Goal: Task Accomplishment & Management: Complete application form

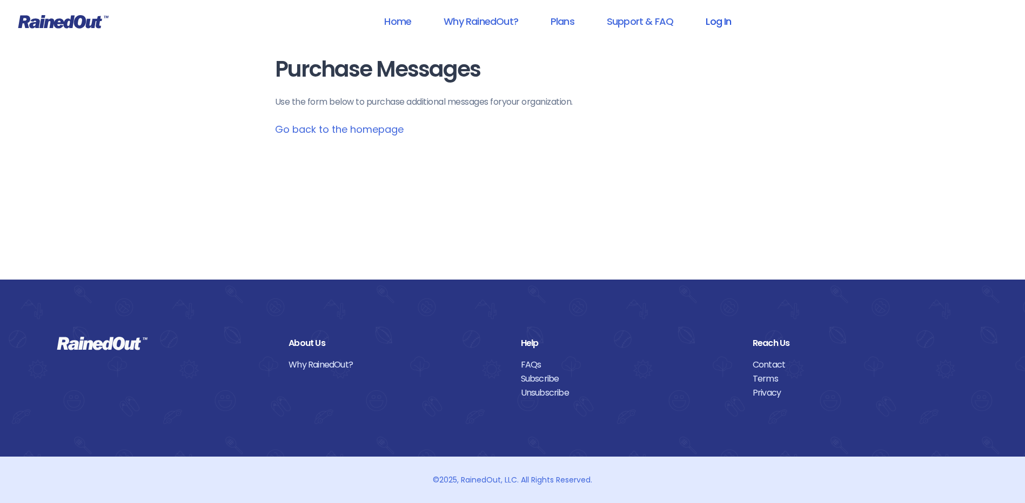
click at [722, 17] on link "Log In" at bounding box center [717, 21] width 53 height 24
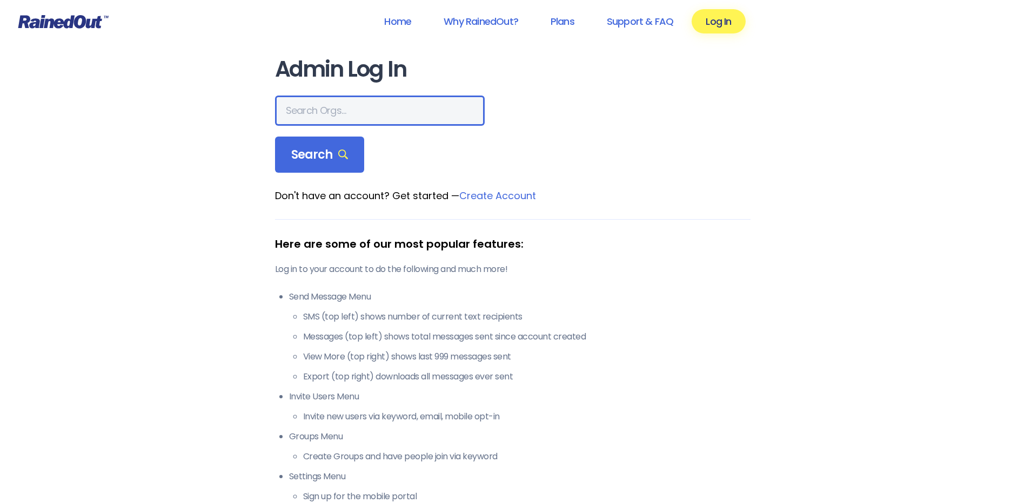
click at [309, 111] on input "text" at bounding box center [380, 111] width 210 height 30
type input "wcs"
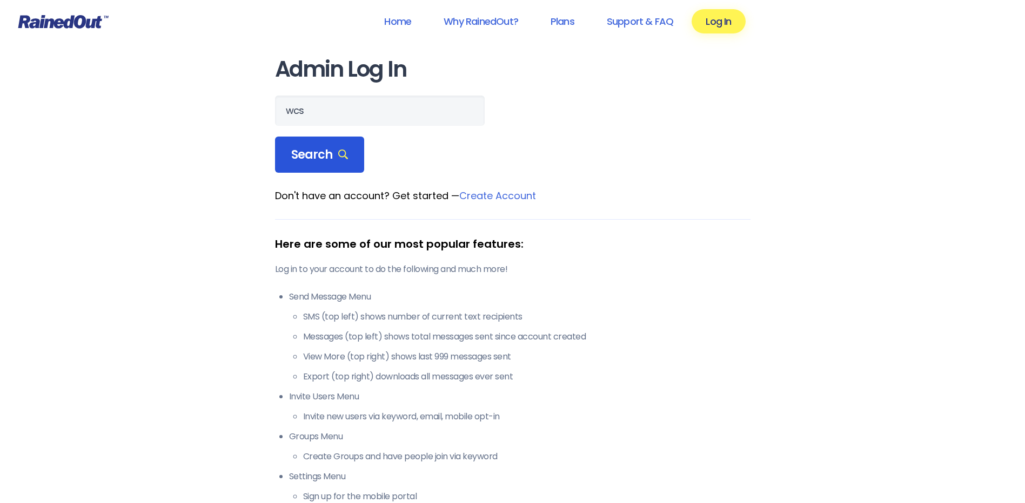
click at [313, 151] on span "Search" at bounding box center [319, 154] width 57 height 15
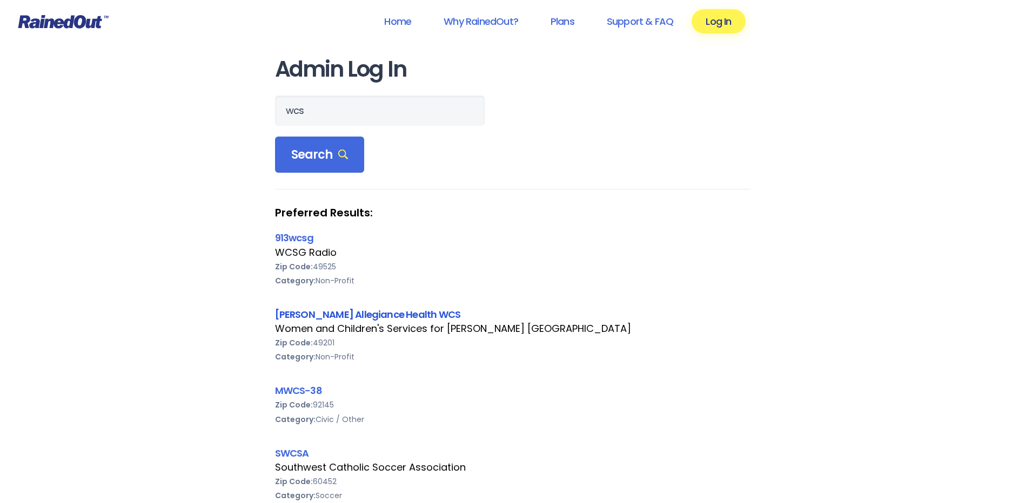
click at [322, 314] on link "[PERSON_NAME] Allegiance Health WCS" at bounding box center [368, 315] width 186 height 14
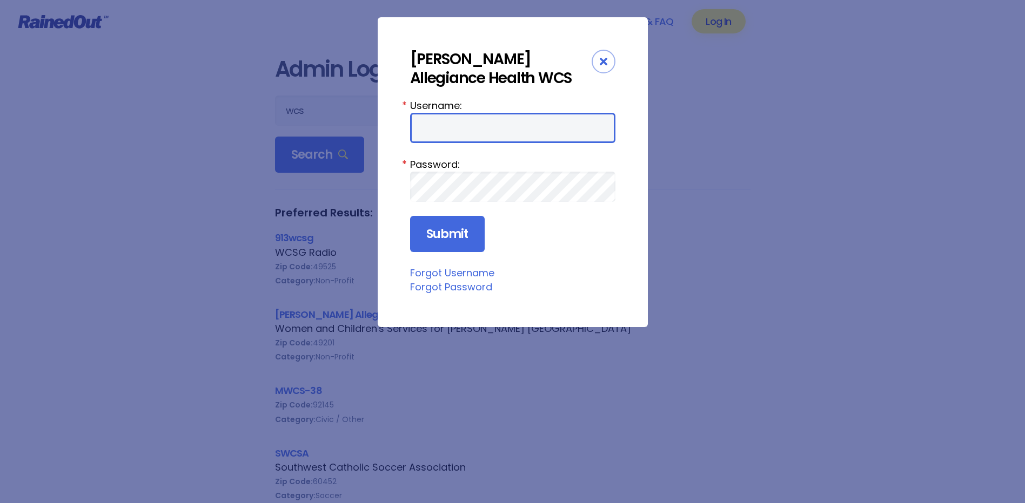
click at [446, 138] on input "Username:" at bounding box center [512, 128] width 205 height 30
type input "amercur1"
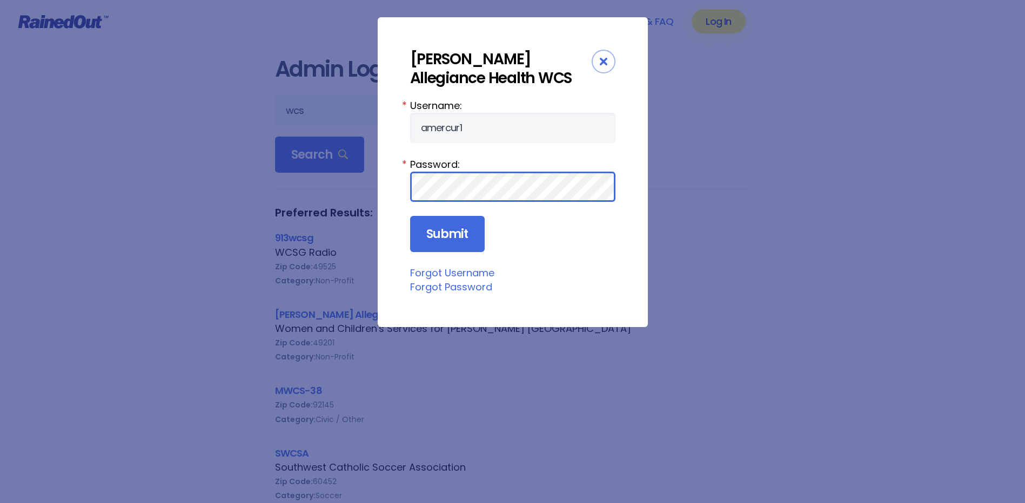
click at [410, 216] on input "Submit" at bounding box center [447, 234] width 75 height 37
